Goal: Task Accomplishment & Management: Complete application form

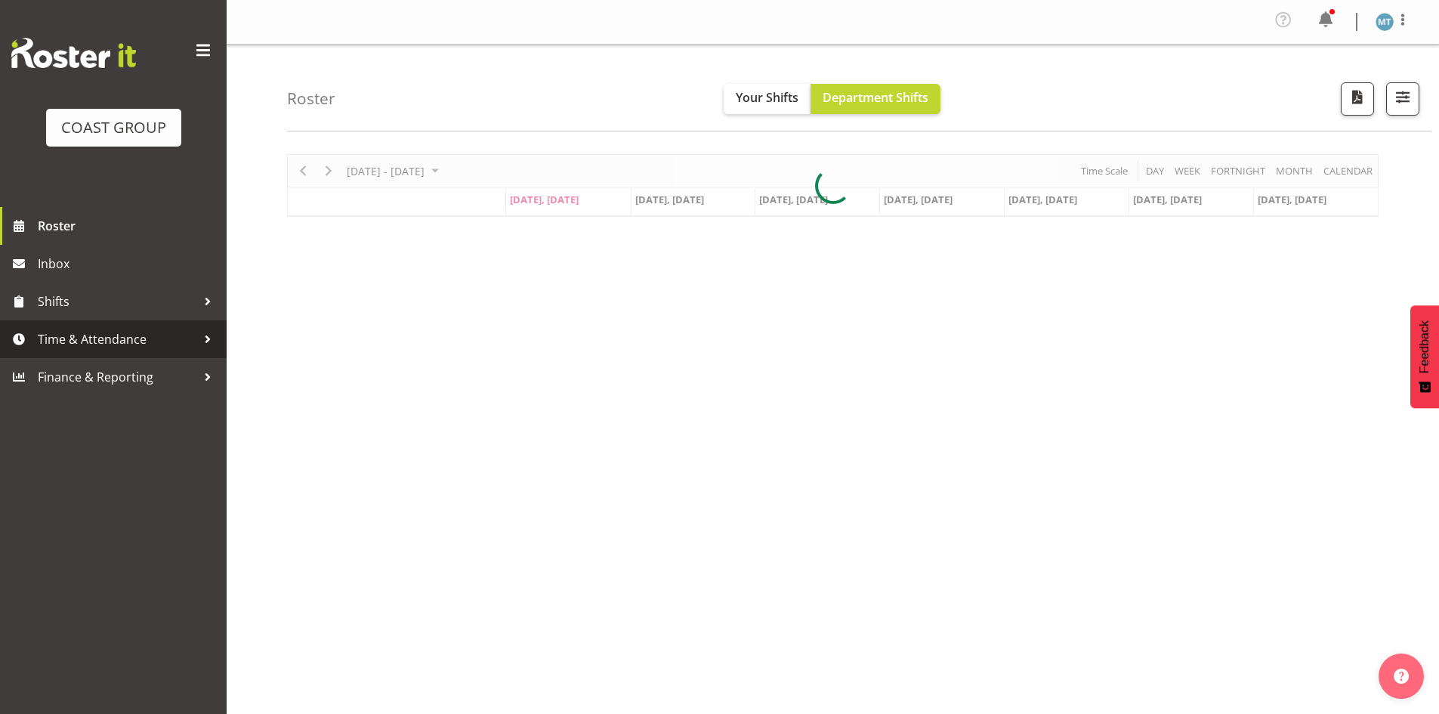
click at [107, 337] on span "Time & Attendance" at bounding box center [117, 339] width 159 height 23
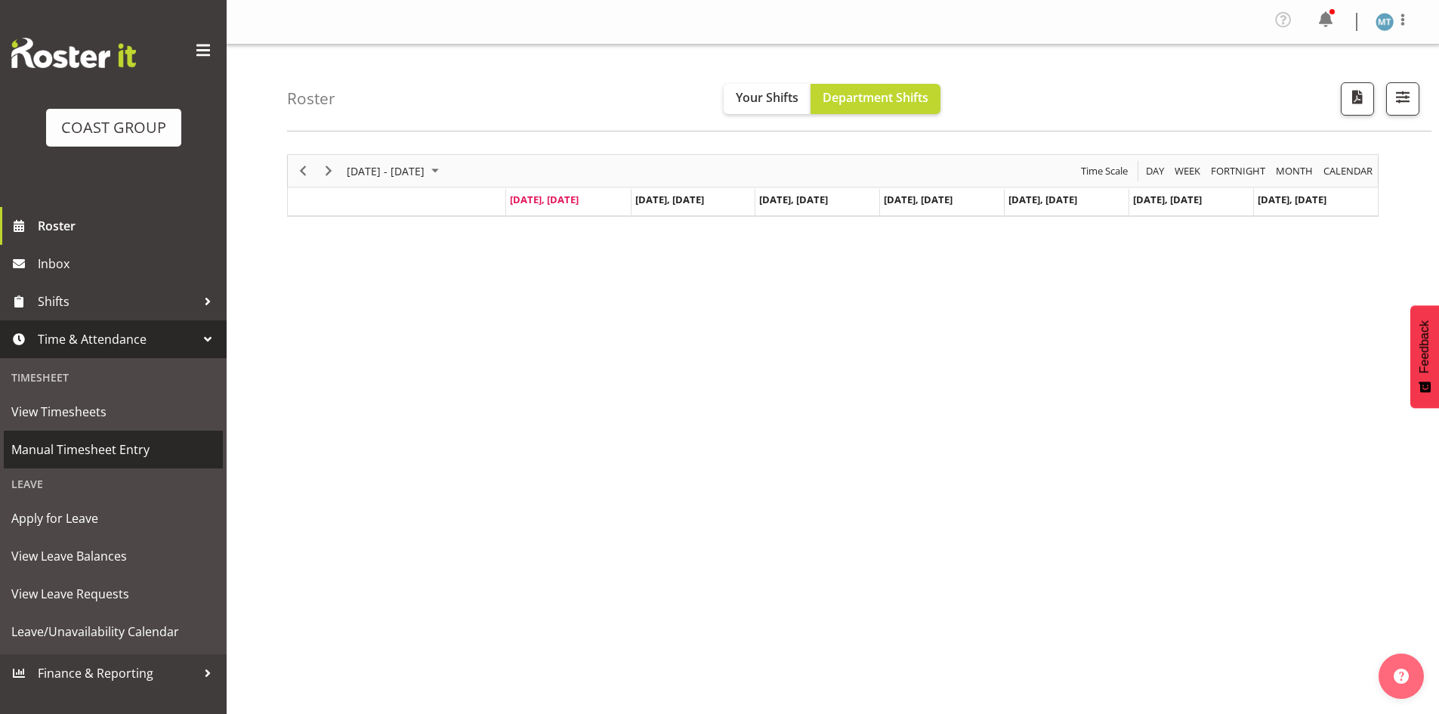
click at [116, 443] on span "Manual Timesheet Entry" at bounding box center [113, 449] width 204 height 23
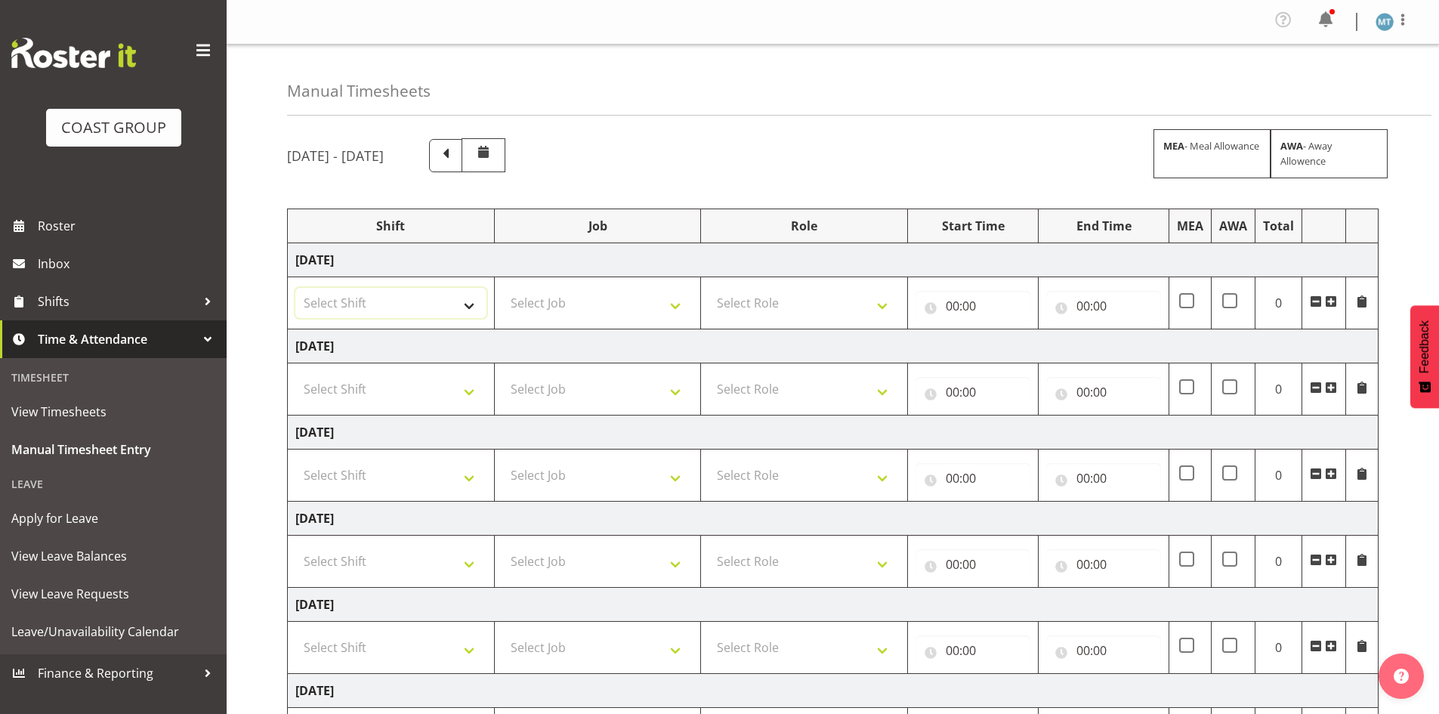
click at [458, 307] on select "Select Shift Assist Carlton EVents Assist Carlton EVents Assist Carlton Events …" at bounding box center [390, 303] width 191 height 30
click at [459, 291] on select "Select Shift Assist Carlton EVents Assist Carlton EVents Assist Carlton Events …" at bounding box center [390, 303] width 191 height 30
click at [457, 316] on select "Select Shift Assist Carlton EVents Assist Carlton EVents Assist Carlton Events …" at bounding box center [390, 303] width 191 height 30
select select "80970"
click at [295, 288] on select "Select Shift Assist Carlton EVents Assist Carlton EVents Assist Carlton Events …" at bounding box center [390, 303] width 191 height 30
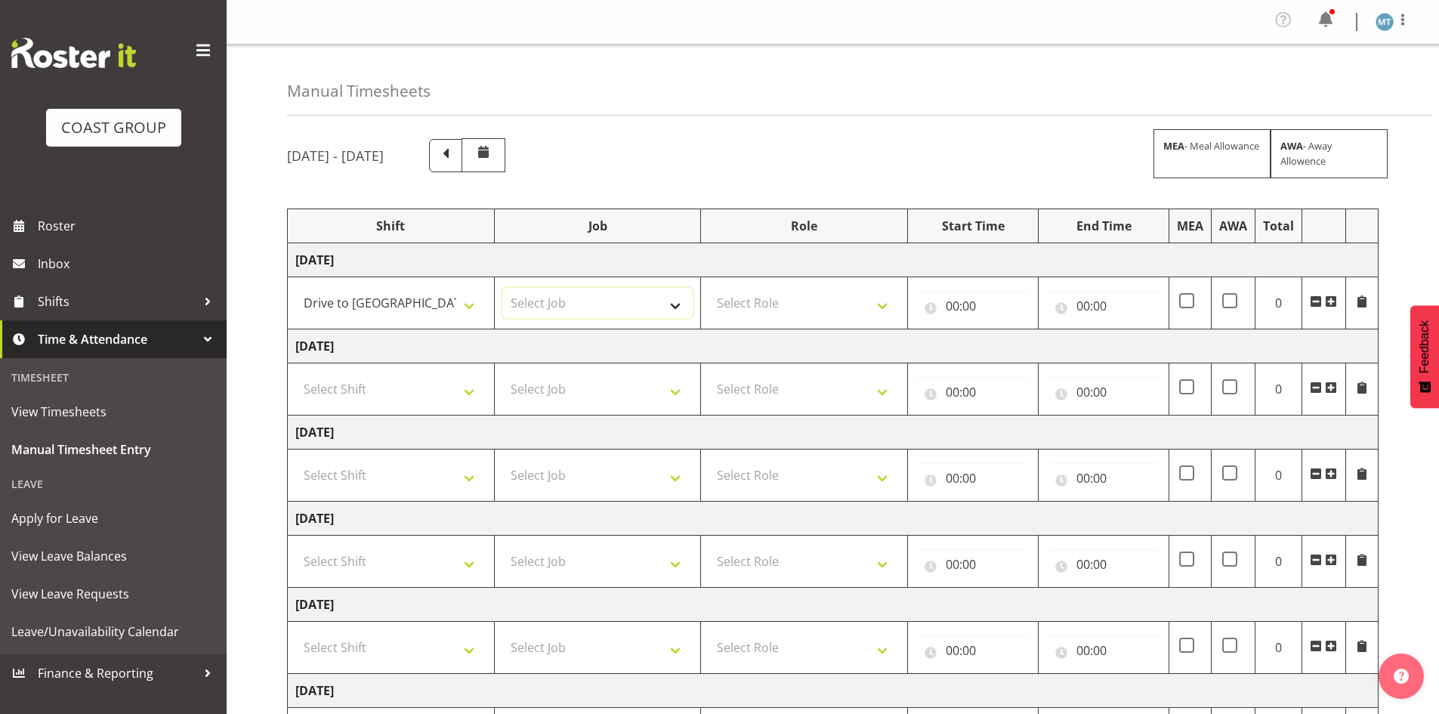
click at [574, 294] on select "Select Job 1 Carlton Events 1 Carlton Hamilton 1 Carlton Wellington 1 EHS WAREH…" at bounding box center [597, 303] width 191 height 30
select select "69"
click at [502, 288] on select "Select Job 1 Carlton Events 1 Carlton Hamilton 1 Carlton Wellington 1 EHS WAREH…" at bounding box center [597, 303] width 191 height 30
click at [747, 299] on select "Select Role EHS AKL FURNITURE" at bounding box center [803, 303] width 191 height 30
select select "189"
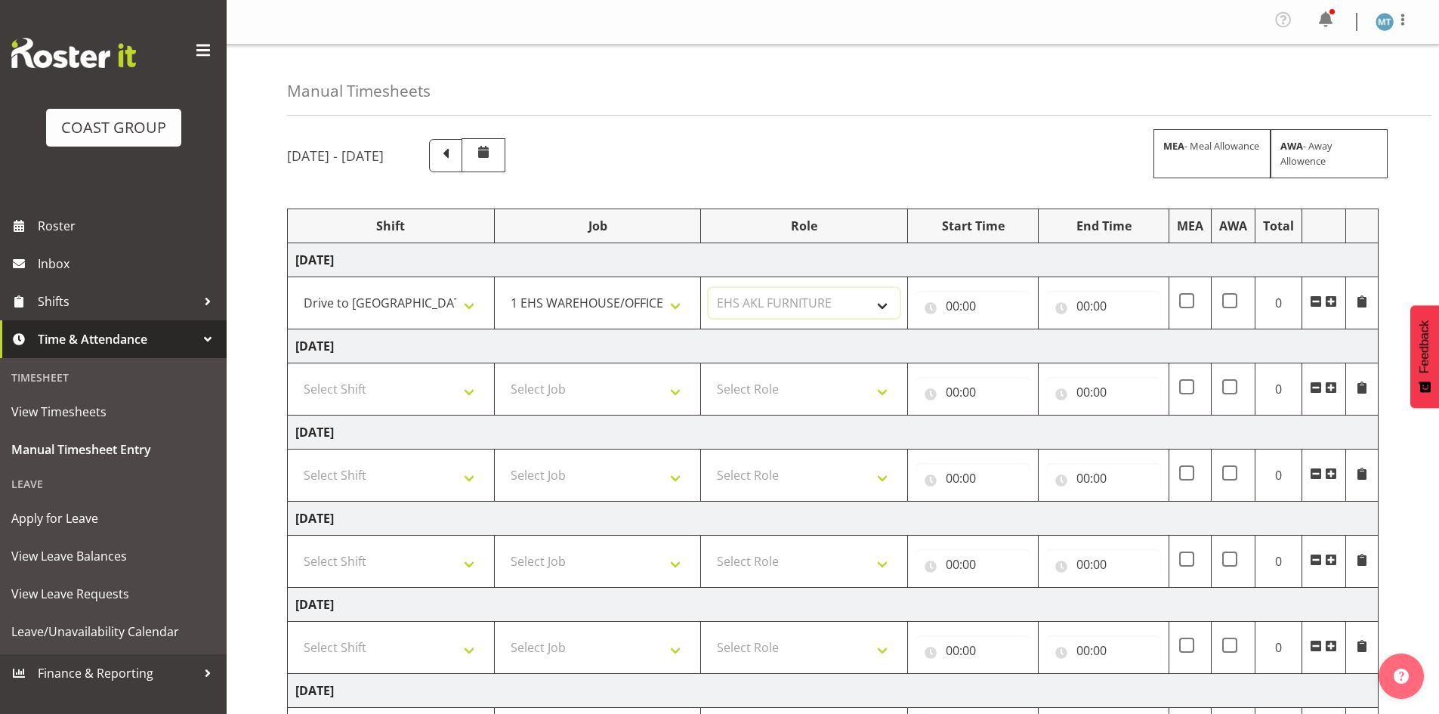
click at [708, 288] on select "Select Role EHS AKL FURNITURE" at bounding box center [803, 303] width 191 height 30
click at [958, 305] on input "00:00" at bounding box center [972, 306] width 115 height 30
click at [1023, 352] on select "00 01 02 03 04 05 06 07 08 09 10 11 12 13 14 15 16 17 18 19 20 21 22 23" at bounding box center [1018, 345] width 34 height 30
select select "7"
click at [1001, 330] on select "00 01 02 03 04 05 06 07 08 09 10 11 12 13 14 15 16 17 18 19 20 21 22 23" at bounding box center [1018, 345] width 34 height 30
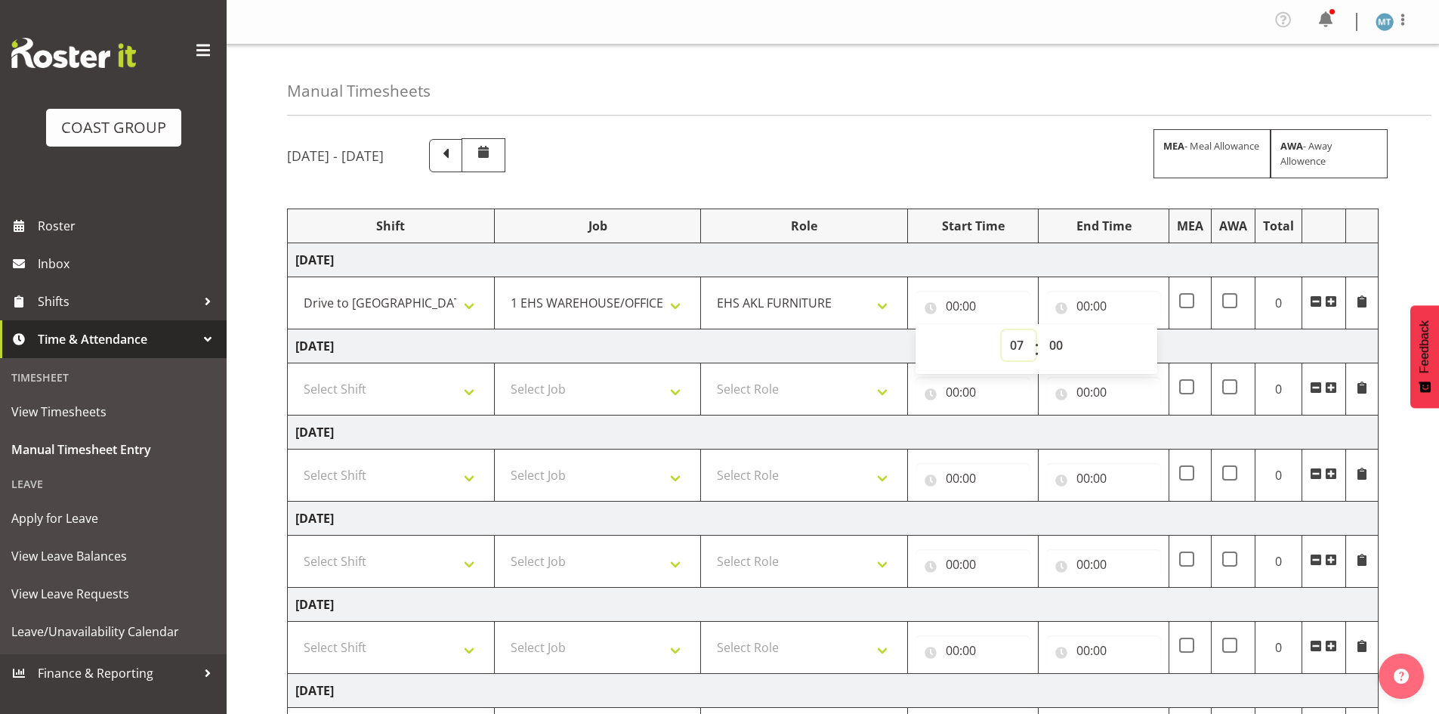
type input "07:00"
click at [1047, 346] on select "00 01 02 03 04 05 06 07 08 09 10 11 12 13 14 15 16 17 18 19 20 21 22 23 24 25 2…" at bounding box center [1058, 345] width 34 height 30
select select "30"
click at [1041, 330] on select "00 01 02 03 04 05 06 07 08 09 10 11 12 13 14 15 16 17 18 19 20 21 22 23 24 25 2…" at bounding box center [1058, 345] width 34 height 30
type input "07:30"
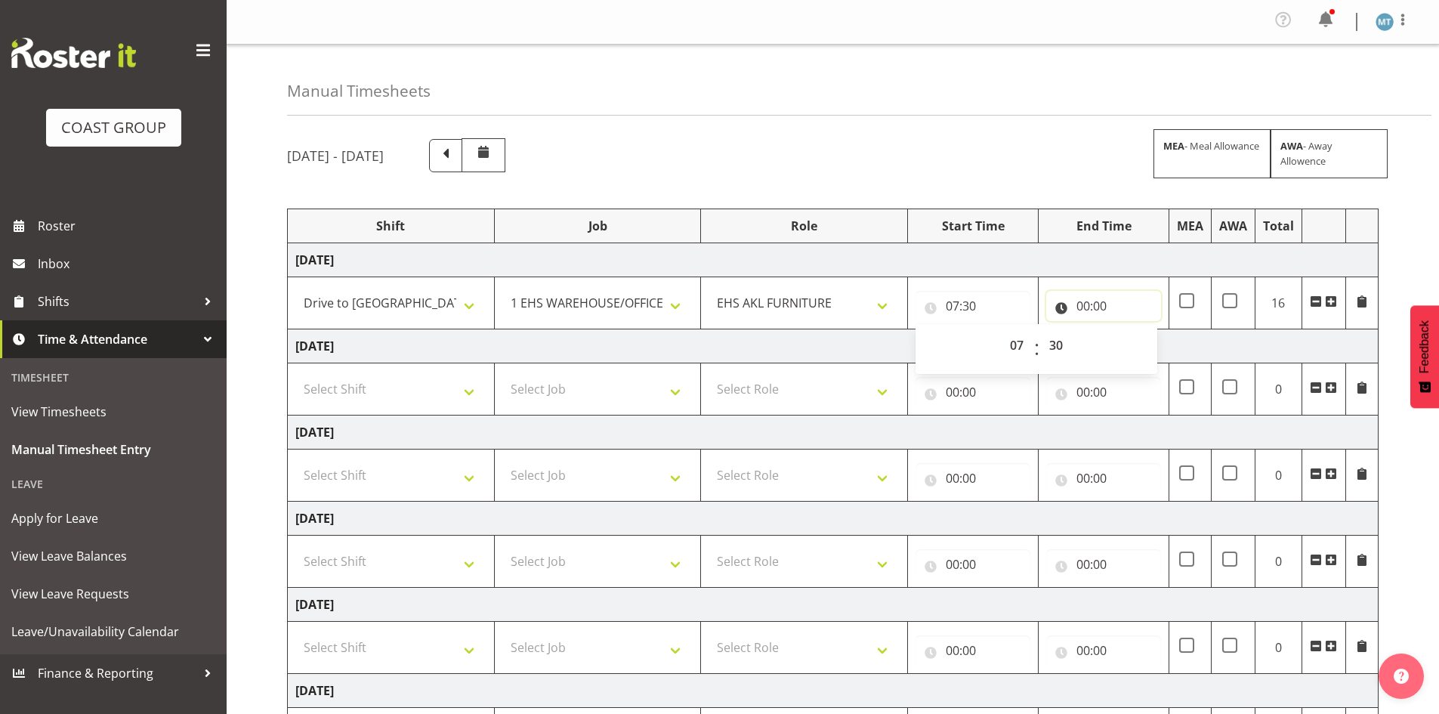
click at [1088, 307] on input "00:00" at bounding box center [1103, 306] width 115 height 30
click at [1146, 344] on select "00 01 02 03 04 05 06 07 08 09 10 11 12 13 14 15 16 17 18 19 20 21 22 23" at bounding box center [1149, 345] width 34 height 30
select select "18"
click at [1132, 330] on select "00 01 02 03 04 05 06 07 08 09 10 11 12 13 14 15 16 17 18 19 20 21 22 23" at bounding box center [1149, 345] width 34 height 30
type input "18:00"
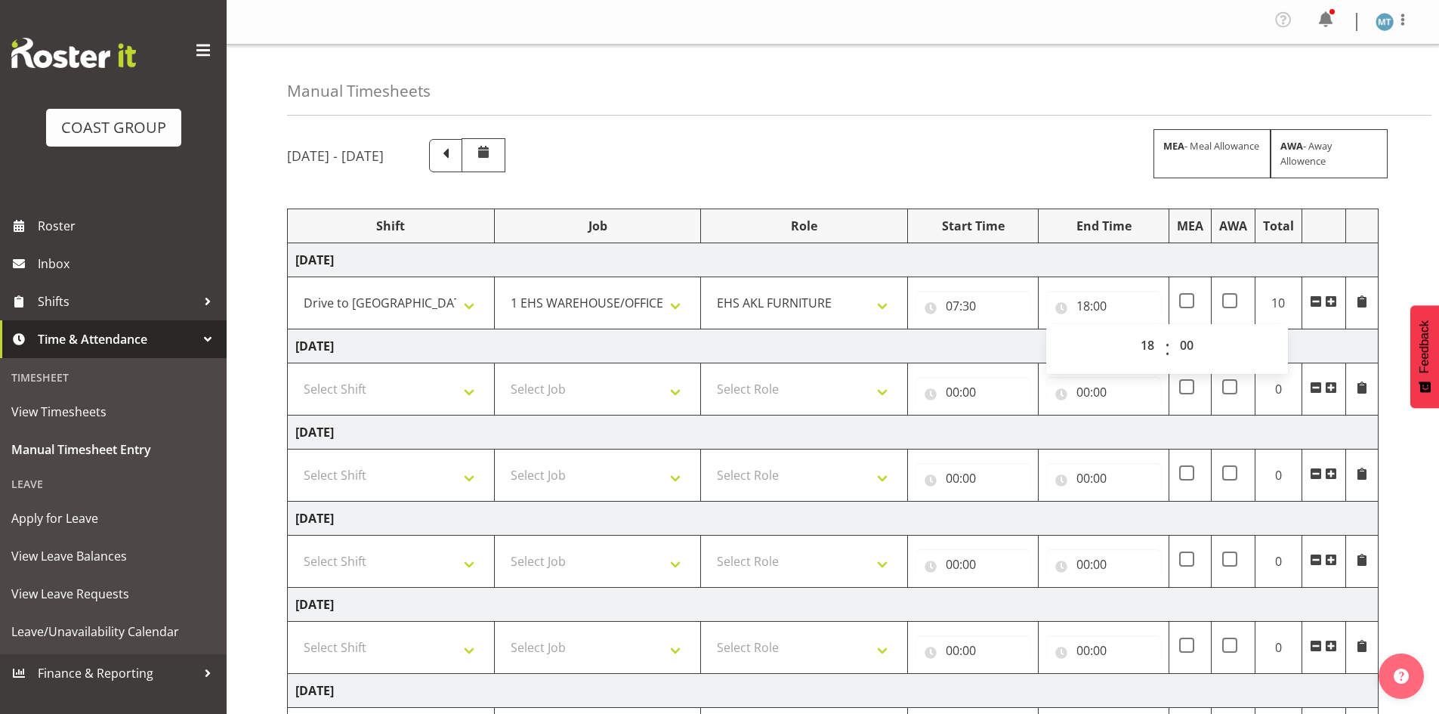
click at [988, 344] on td "Thursday 28th August 2025" at bounding box center [833, 346] width 1091 height 34
click at [438, 393] on select "Select Shift Assist Carlton EVents Assist Carlton EVents Assist Carlton Events …" at bounding box center [390, 389] width 191 height 30
select select "38155"
click at [295, 374] on select "Select Shift Assist Carlton EVents Assist Carlton EVents Assist Carlton Events …" at bounding box center [390, 389] width 191 height 30
click at [452, 307] on select "Assist Carlton EVents Assist Carlton EVents Assist Carlton Events Assist Carlto…" at bounding box center [390, 303] width 191 height 30
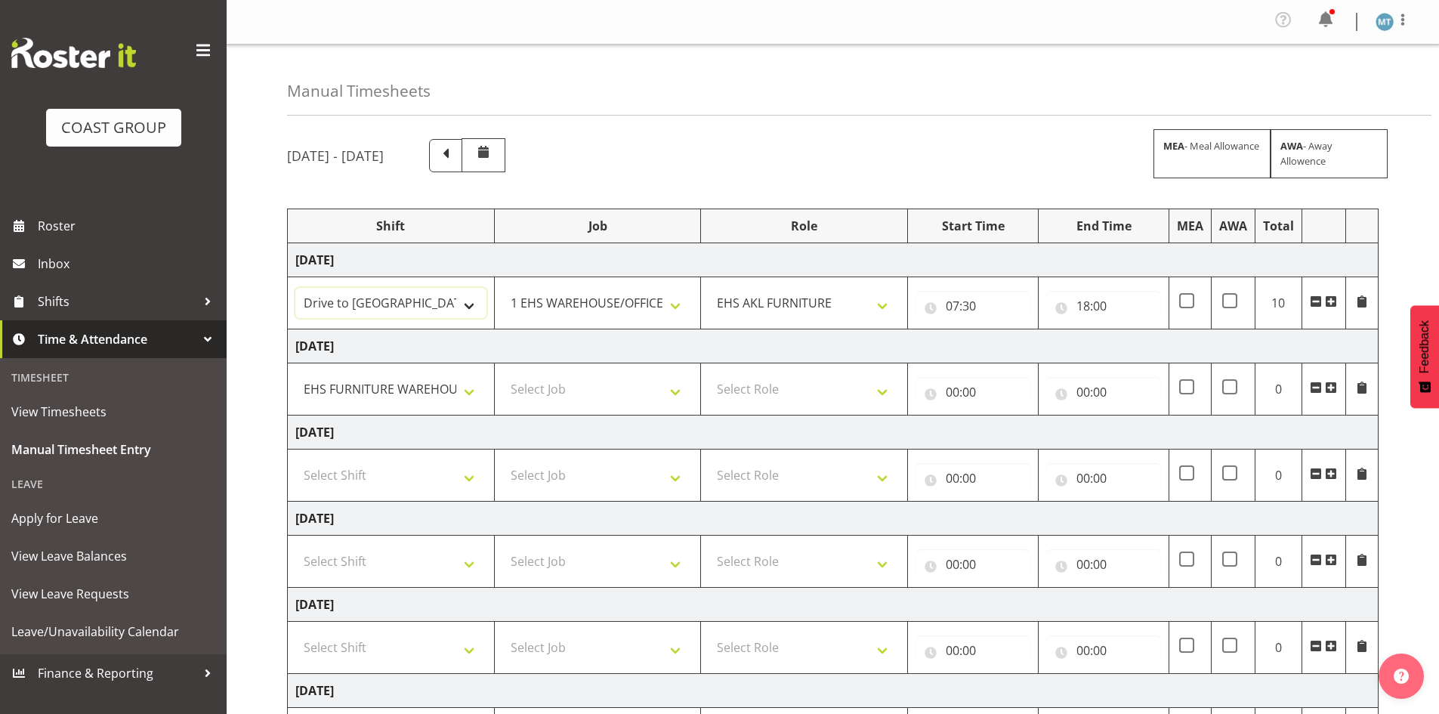
select select "38155"
click at [295, 288] on select "Assist Carlton EVents Assist Carlton EVents Assist Carlton Events Assist Carlto…" at bounding box center [390, 303] width 191 height 30
click at [594, 390] on select "Select Job 1 Carlton Events 1 Carlton Hamilton 1 Carlton Wellington 1 EHS WAREH…" at bounding box center [597, 389] width 191 height 30
select select "69"
click at [502, 374] on select "Select Job 1 Carlton Events 1 Carlton Hamilton 1 Carlton Wellington 1 EHS WAREH…" at bounding box center [597, 389] width 191 height 30
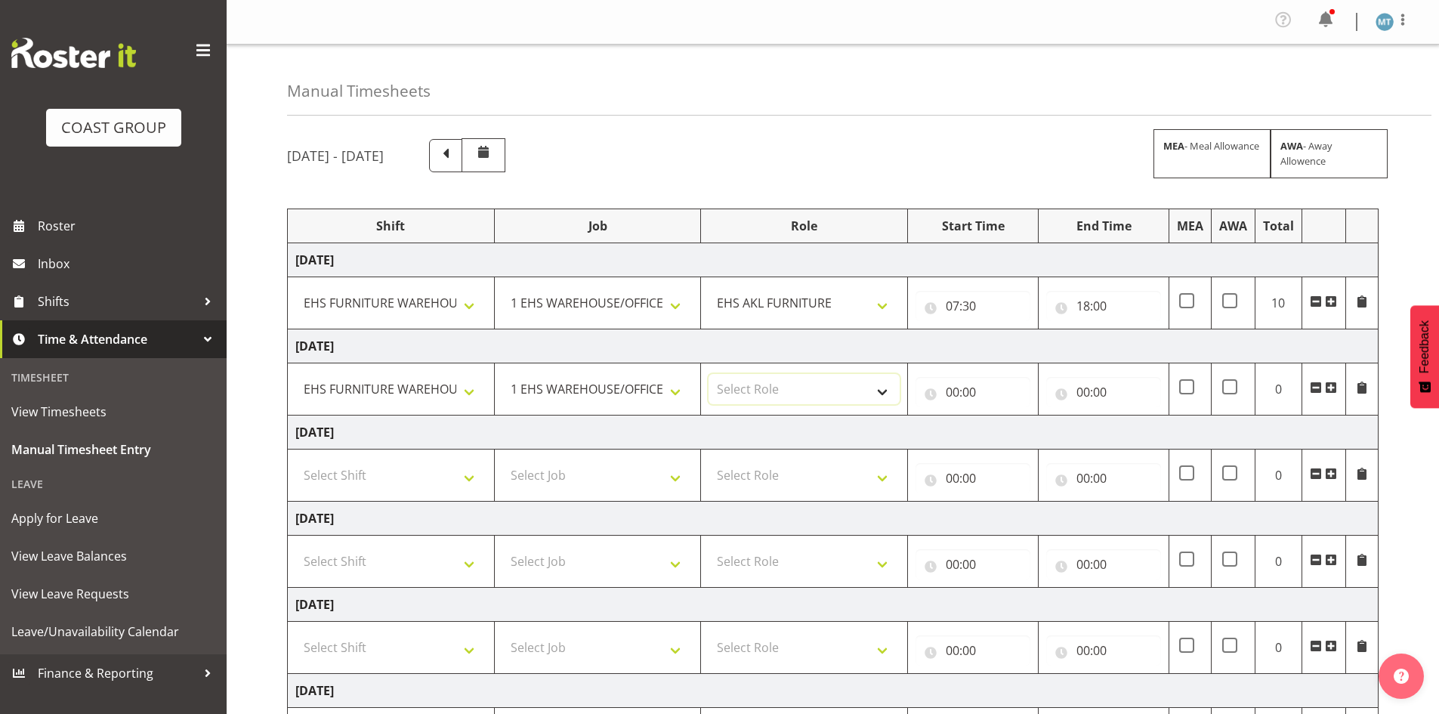
click at [784, 385] on select "Select Role EHS AKL FURNITURE" at bounding box center [803, 389] width 191 height 30
select select "189"
click at [708, 374] on select "Select Role EHS AKL FURNITURE" at bounding box center [803, 389] width 191 height 30
click at [953, 389] on input "00:00" at bounding box center [972, 392] width 115 height 30
click at [1023, 434] on select "00 01 02 03 04 05 06 07 08 09 10 11 12 13 14 15 16 17 18 19 20 21 22 23" at bounding box center [1018, 431] width 34 height 30
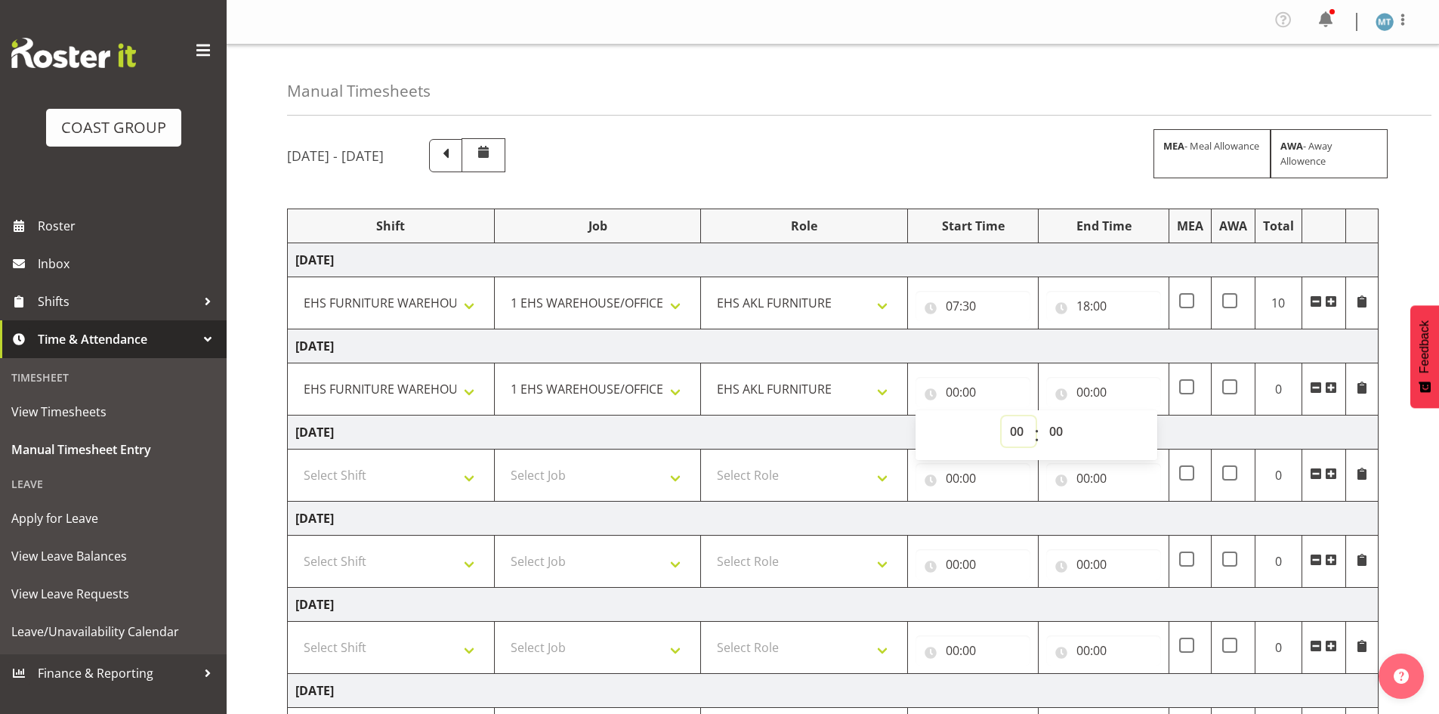
select select "7"
click at [1001, 416] on select "00 01 02 03 04 05 06 07 08 09 10 11 12 13 14 15 16 17 18 19 20 21 22 23" at bounding box center [1018, 431] width 34 height 30
type input "07:00"
click at [1051, 432] on select "00 01 02 03 04 05 06 07 08 09 10 11 12 13 14 15 16 17 18 19 20 21 22 23 24 25 2…" at bounding box center [1058, 431] width 34 height 30
select select "30"
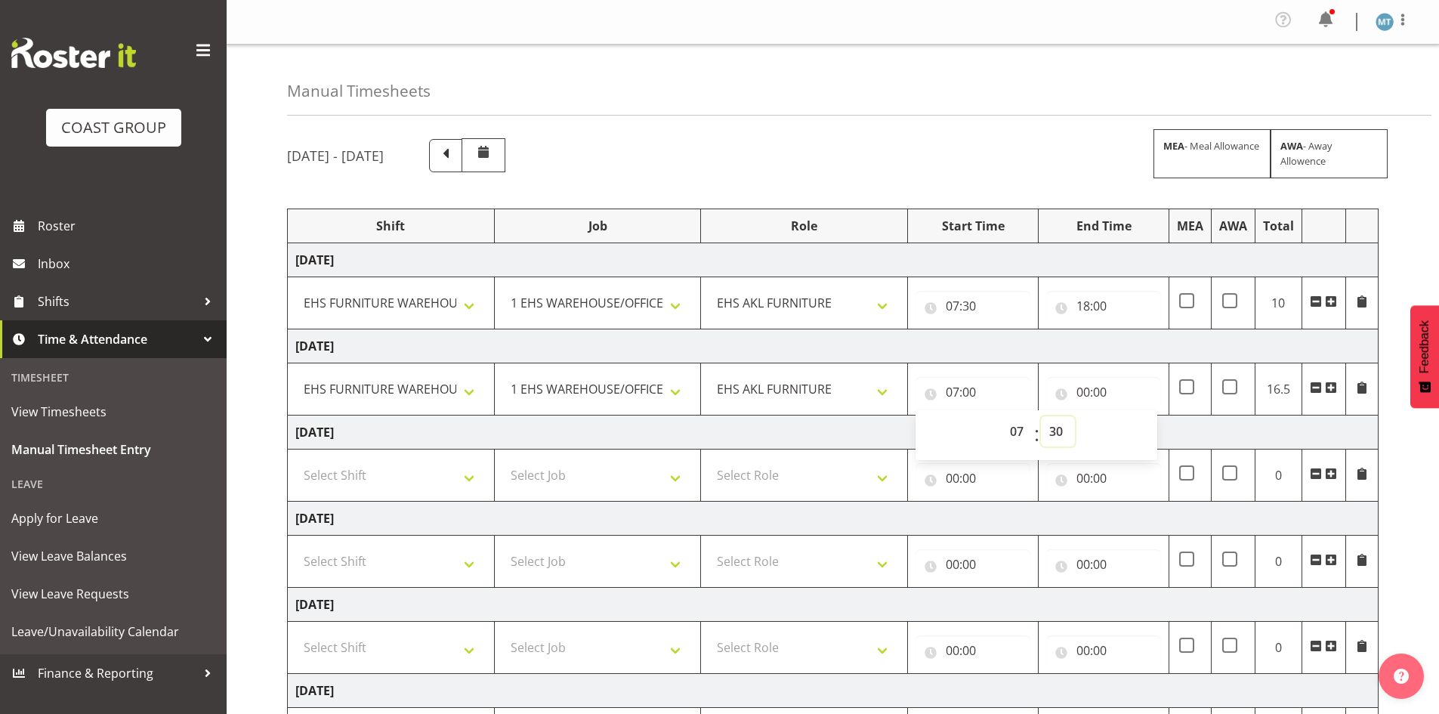
click at [1041, 416] on select "00 01 02 03 04 05 06 07 08 09 10 11 12 13 14 15 16 17 18 19 20 21 22 23 24 25 2…" at bounding box center [1058, 431] width 34 height 30
type input "07:30"
click at [1094, 396] on input "00:00" at bounding box center [1103, 392] width 115 height 30
click at [1140, 427] on select "00 01 02 03 04 05 06 07 08 09 10 11 12 13 14 15 16 17 18 19 20 21 22 23" at bounding box center [1149, 431] width 34 height 30
select select "16"
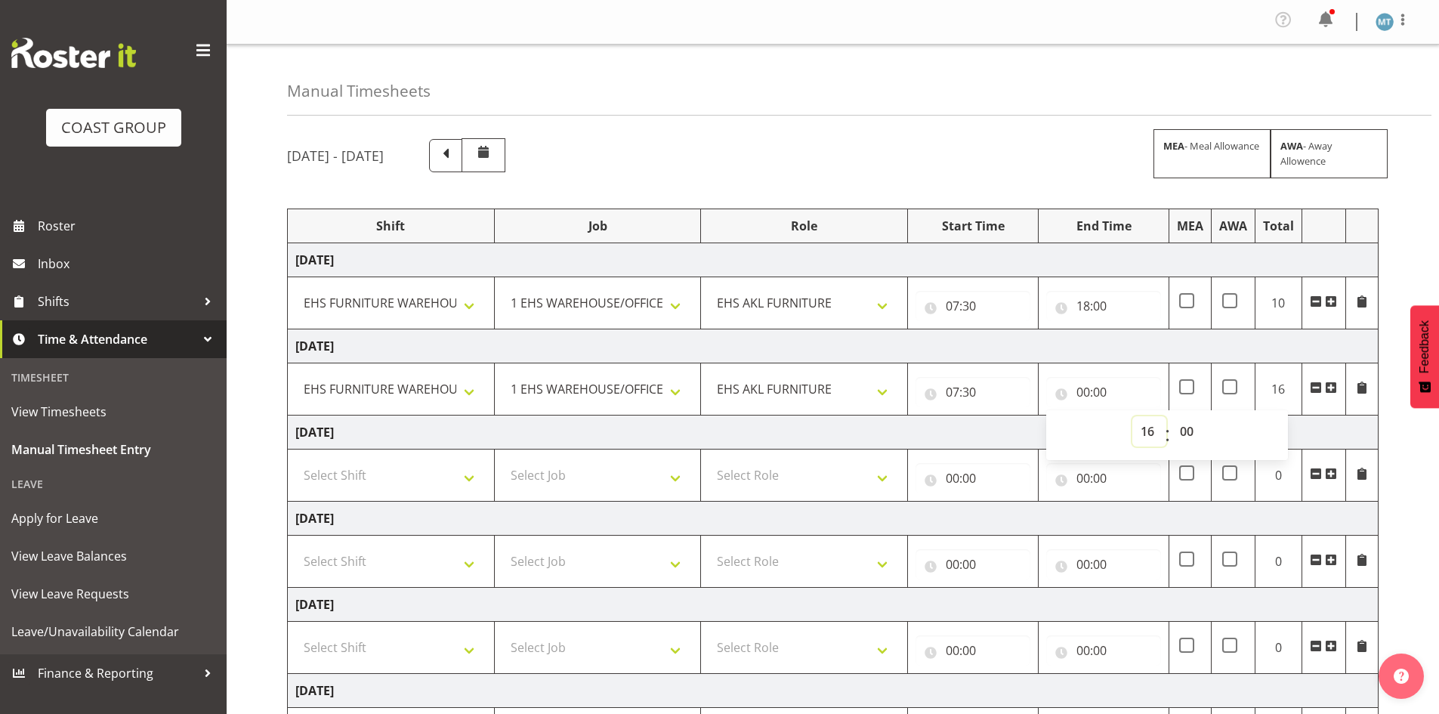
click at [1132, 416] on select "00 01 02 03 04 05 06 07 08 09 10 11 12 13 14 15 16 17 18 19 20 21 22 23" at bounding box center [1149, 431] width 34 height 30
type input "16:00"
click at [477, 477] on select "Select Shift Assist Carlton EVents Assist Carlton EVents Assist Carlton Events …" at bounding box center [390, 475] width 191 height 30
select select "38155"
click at [295, 460] on select "Select Shift Assist Carlton EVents Assist Carlton EVents Assist Carlton Events …" at bounding box center [390, 475] width 191 height 30
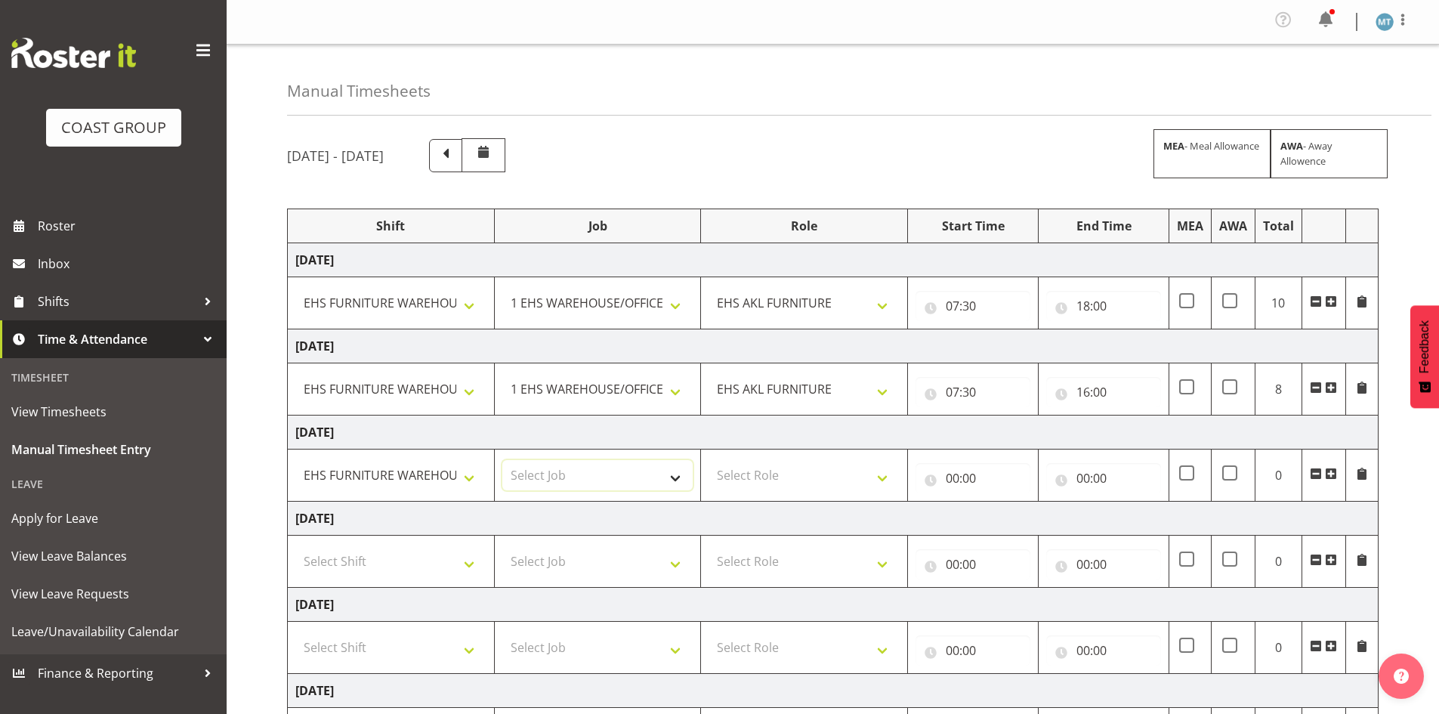
click at [522, 474] on select "Select Job 1 Carlton Events 1 Carlton Hamilton 1 Carlton Wellington 1 EHS WAREH…" at bounding box center [597, 475] width 191 height 30
select select "69"
click at [502, 460] on select "Select Job 1 Carlton Events 1 Carlton Hamilton 1 Carlton Wellington 1 EHS WAREH…" at bounding box center [597, 475] width 191 height 30
click at [740, 475] on select "Select Role EHS AKL FURNITURE" at bounding box center [803, 475] width 191 height 30
select select "189"
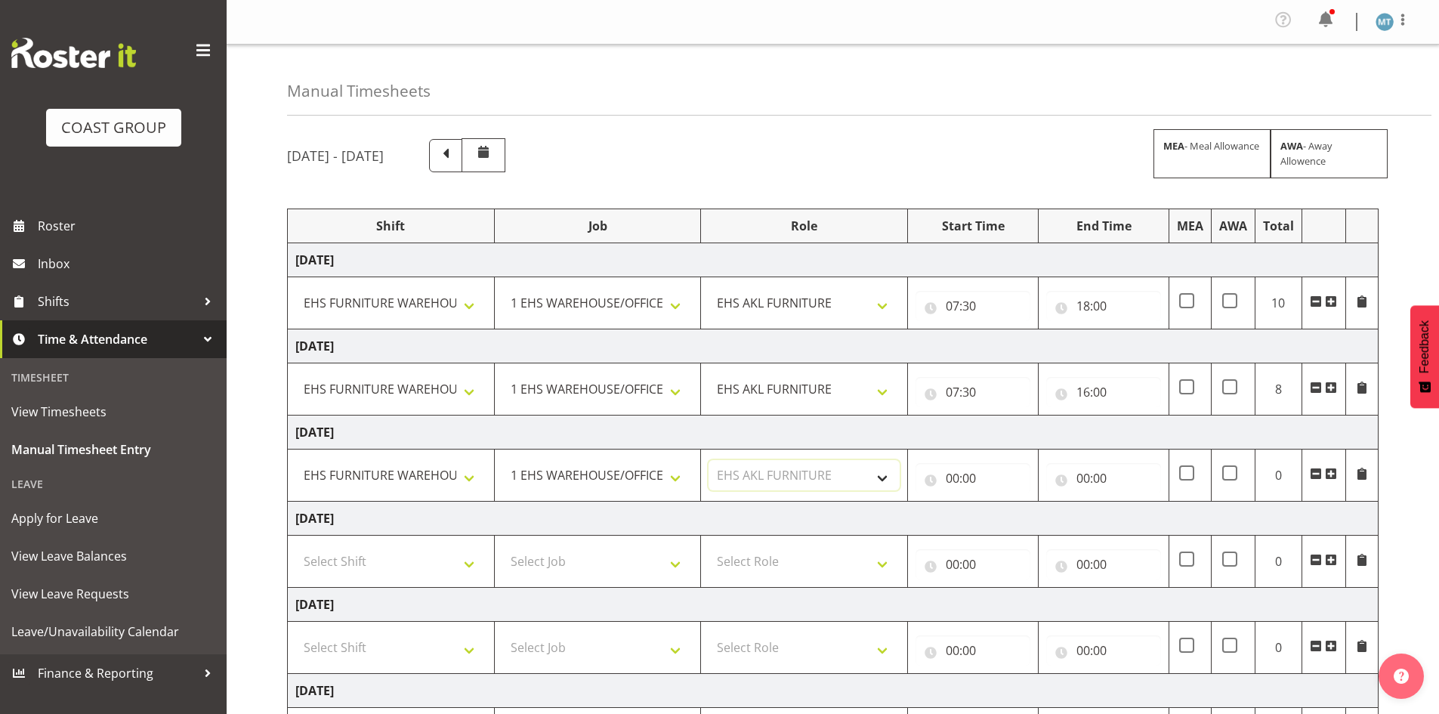
click at [708, 460] on select "Select Role EHS AKL FURNITURE" at bounding box center [803, 475] width 191 height 30
click at [1332, 475] on span at bounding box center [1331, 474] width 12 height 12
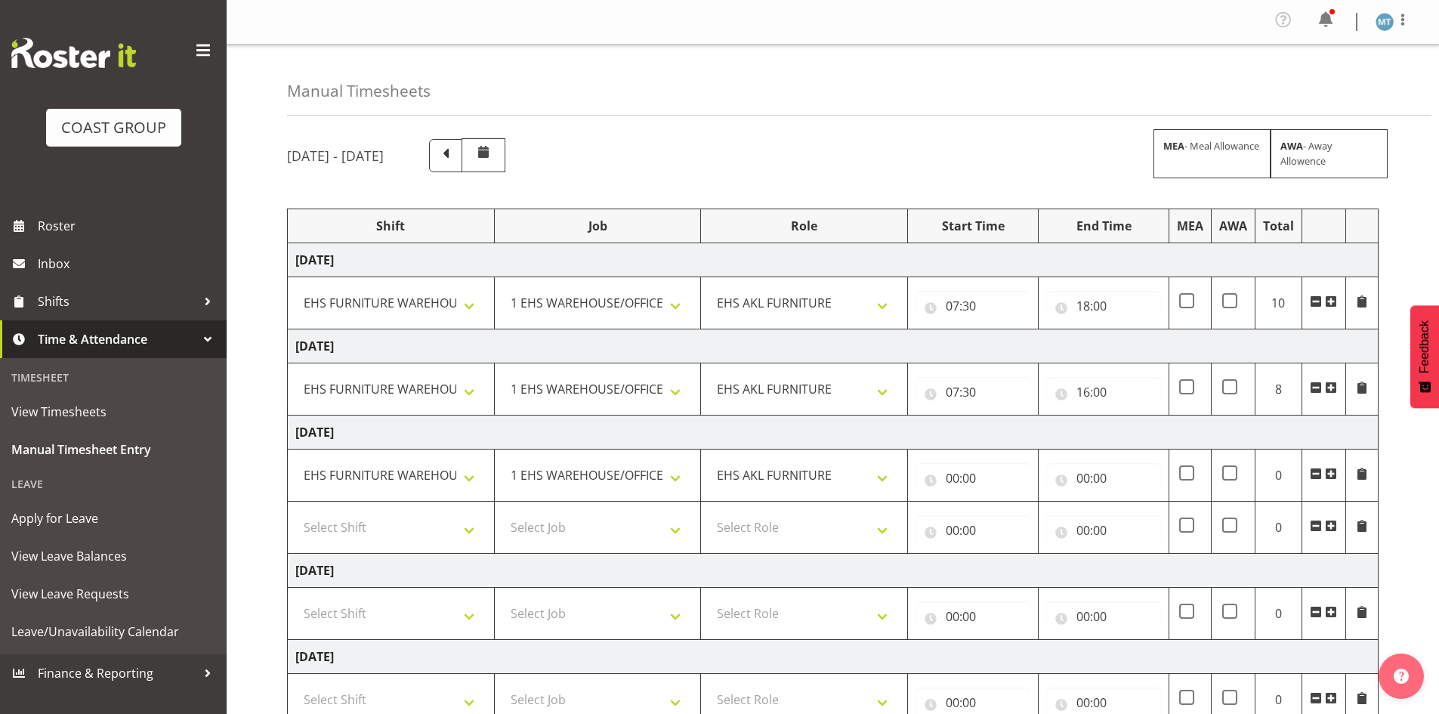
click at [1332, 475] on span at bounding box center [1331, 474] width 12 height 12
